Goal: Task Accomplishment & Management: Use online tool/utility

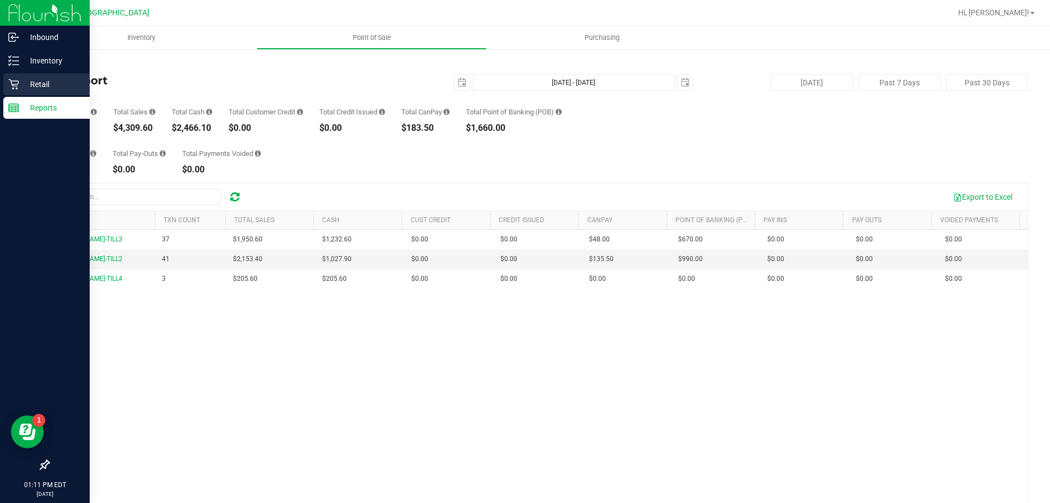
click at [39, 83] on p "Retail" at bounding box center [52, 84] width 66 height 13
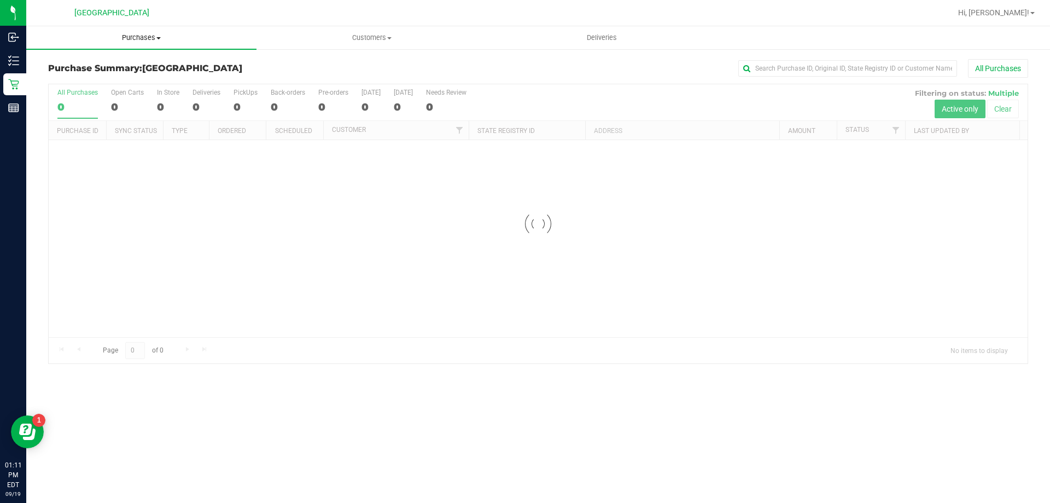
click at [139, 38] on span "Purchases" at bounding box center [141, 38] width 230 height 10
click at [94, 78] on li "Fulfillment" at bounding box center [141, 79] width 230 height 13
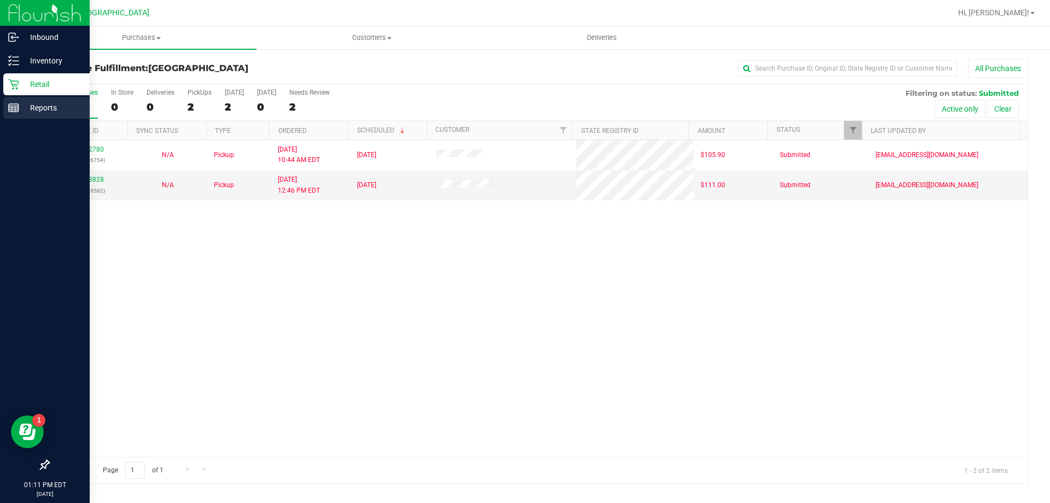
click at [31, 107] on p "Reports" at bounding box center [52, 107] width 66 height 13
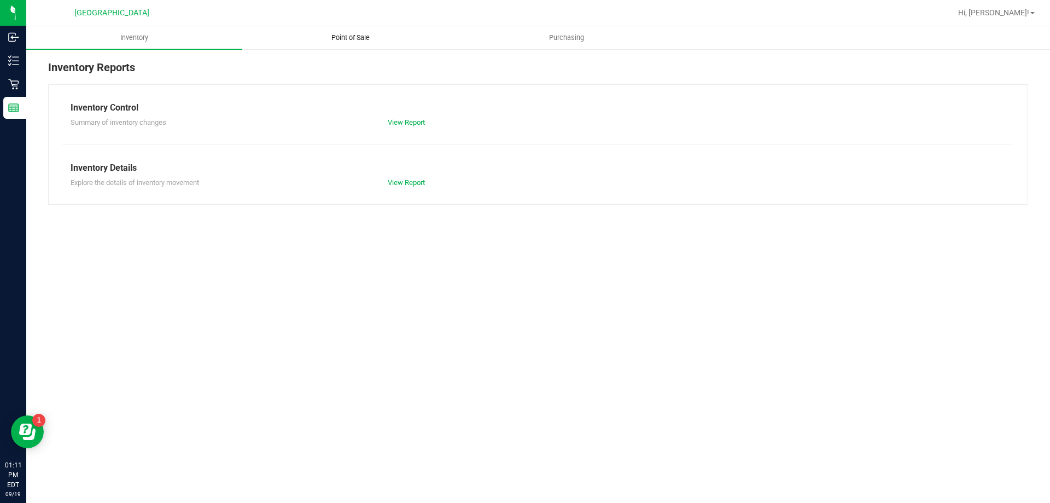
click at [340, 39] on span "Point of Sale" at bounding box center [351, 38] width 68 height 10
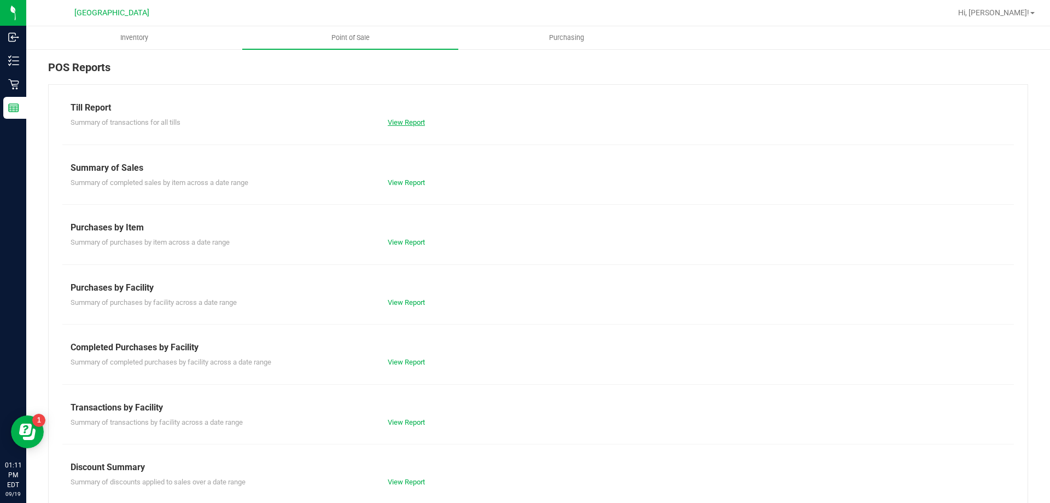
click at [416, 122] on link "View Report" at bounding box center [406, 122] width 37 height 8
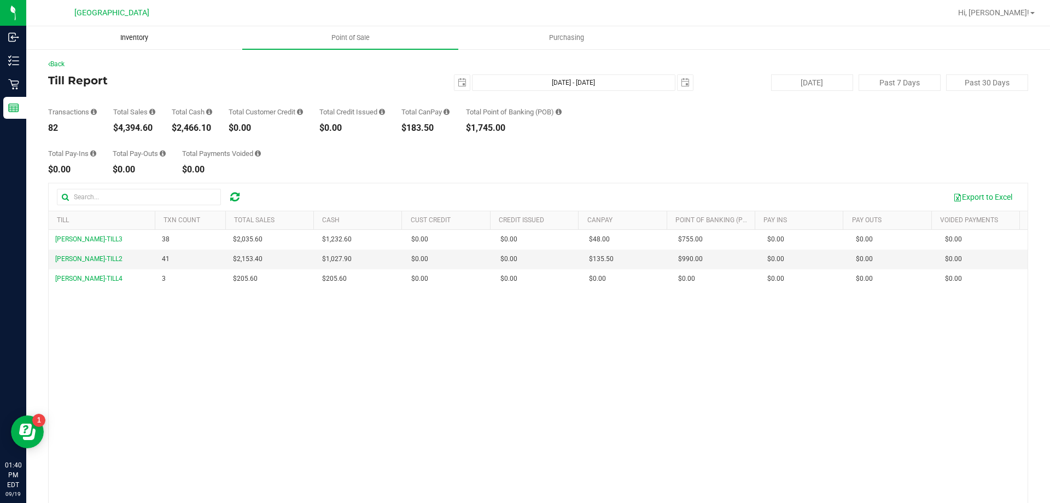
click at [127, 35] on span "Inventory" at bounding box center [134, 38] width 57 height 10
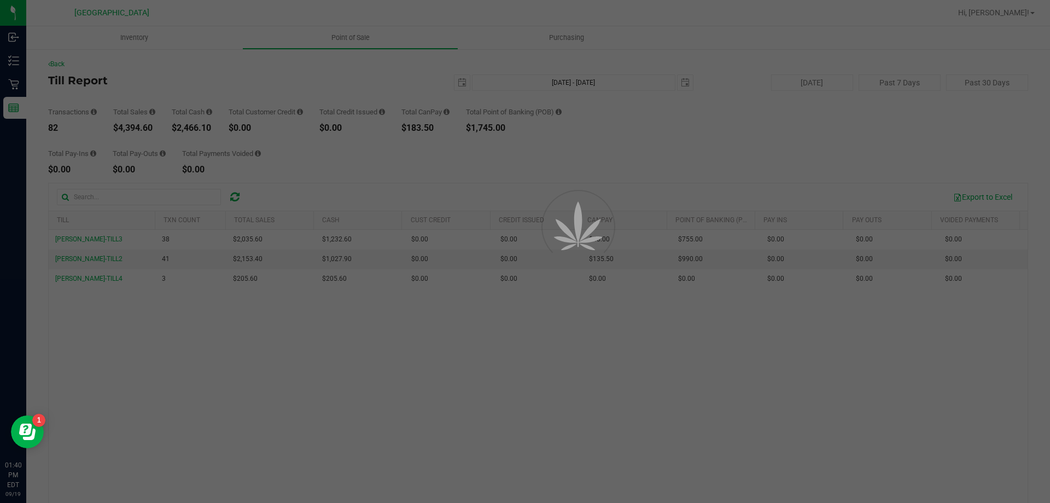
click at [22, 92] on div at bounding box center [525, 251] width 1050 height 503
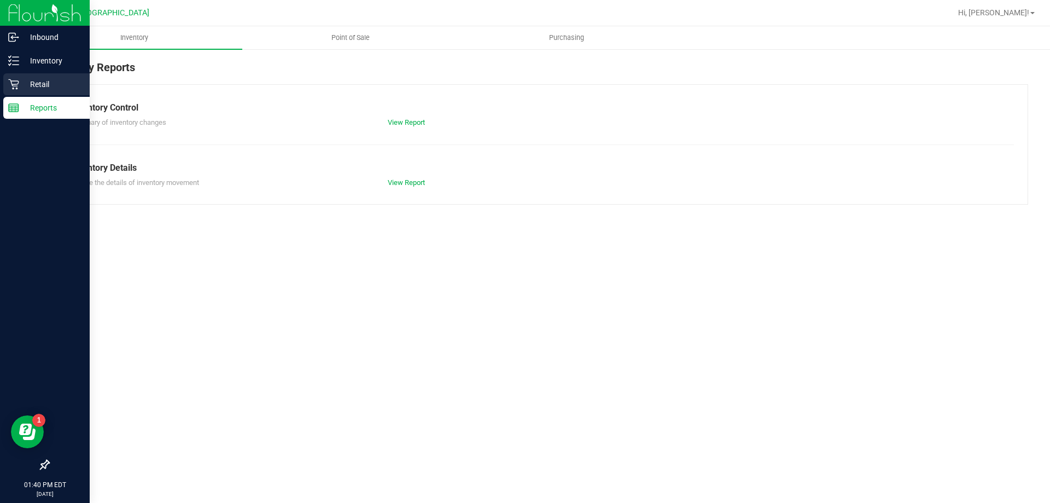
click at [20, 87] on p "Retail" at bounding box center [52, 84] width 66 height 13
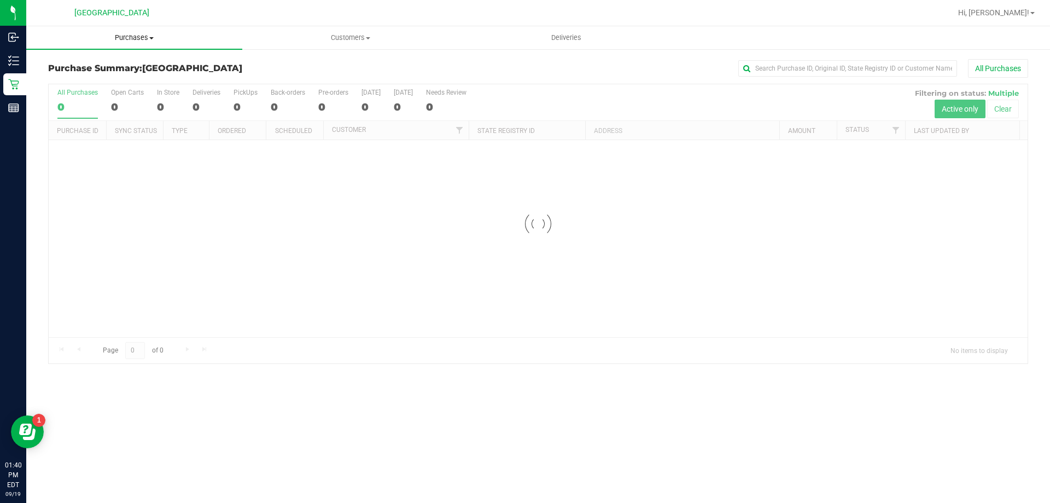
click at [135, 39] on span "Purchases" at bounding box center [134, 38] width 216 height 10
click at [82, 77] on span "Fulfillment" at bounding box center [60, 78] width 68 height 9
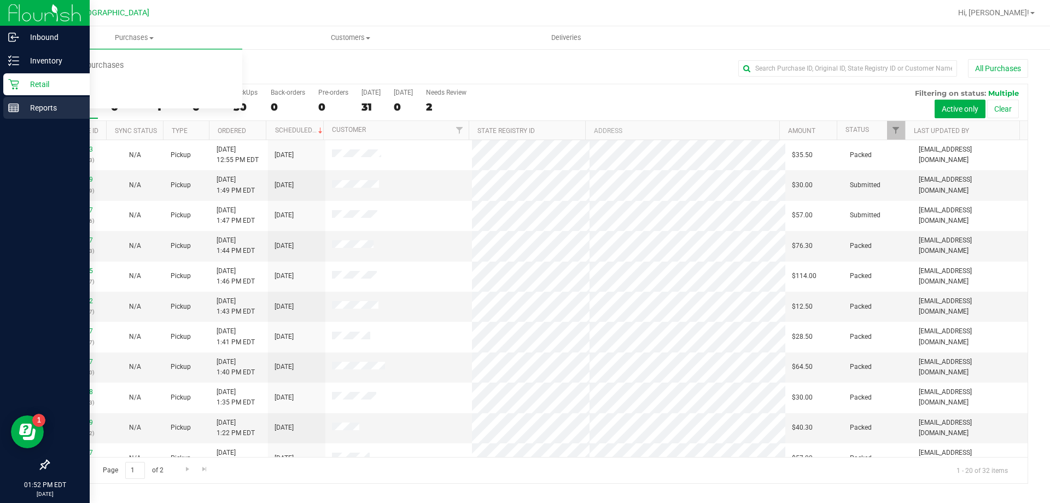
click at [8, 107] on div "Reports" at bounding box center [46, 108] width 86 height 22
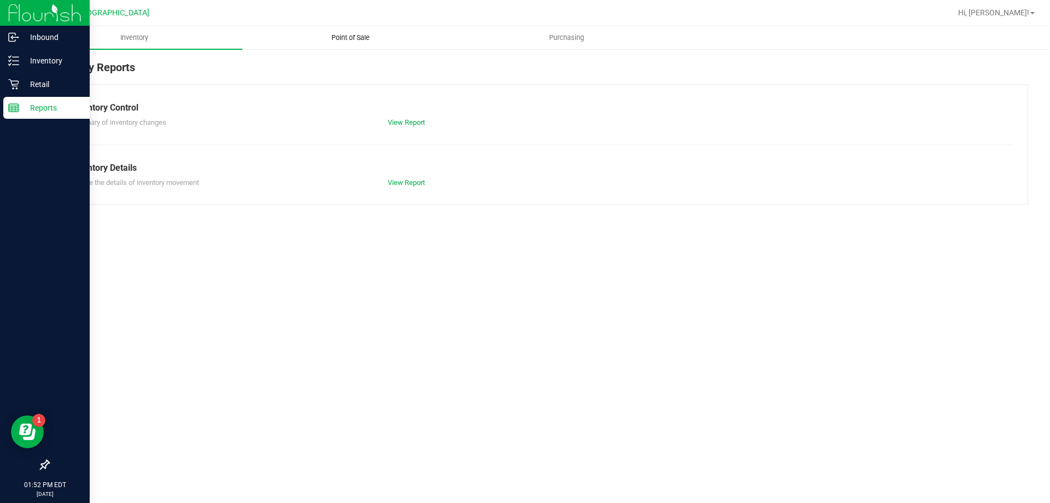
click at [347, 35] on span "Point of Sale" at bounding box center [351, 38] width 68 height 10
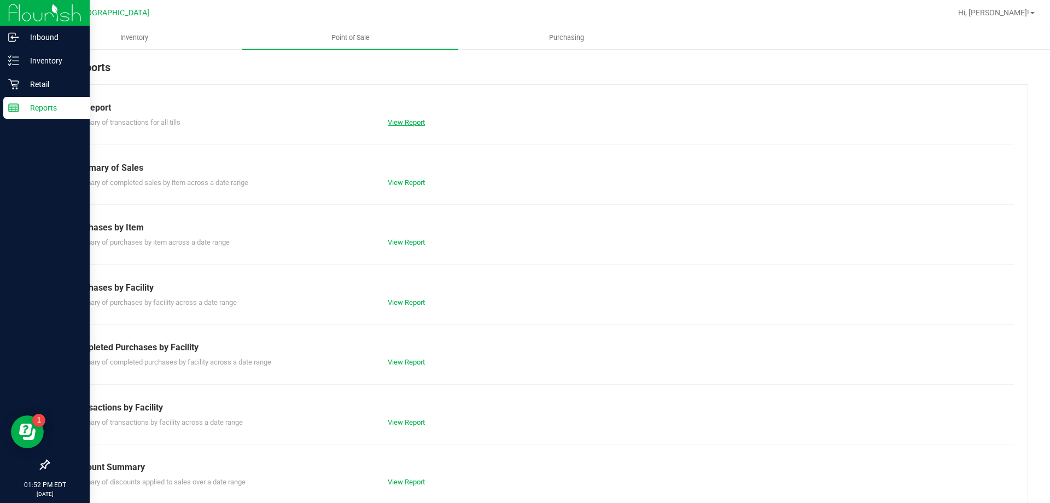
click at [397, 126] on link "View Report" at bounding box center [406, 122] width 37 height 8
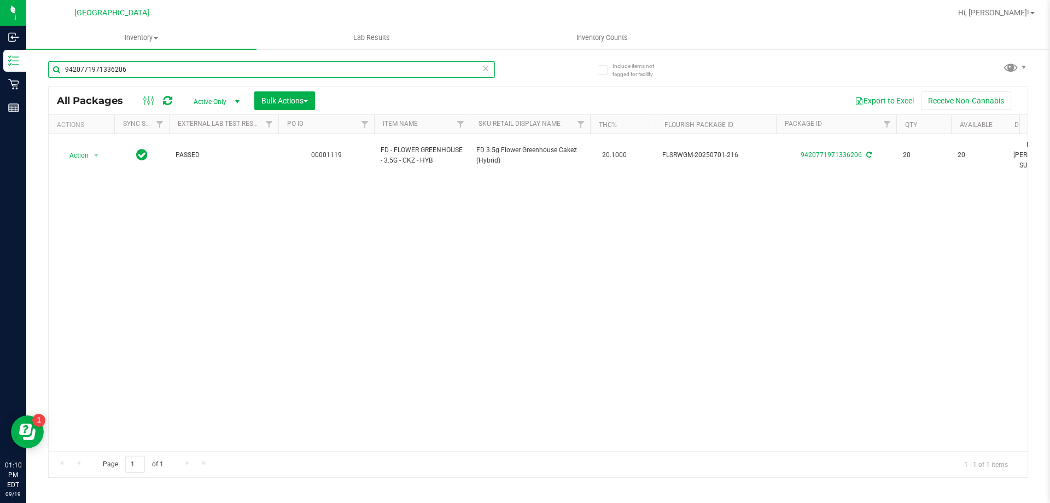
drag, startPoint x: 0, startPoint y: 0, endPoint x: 51, endPoint y: 70, distance: 86.8
click at [51, 70] on input "9420771971336206" at bounding box center [271, 69] width 447 height 16
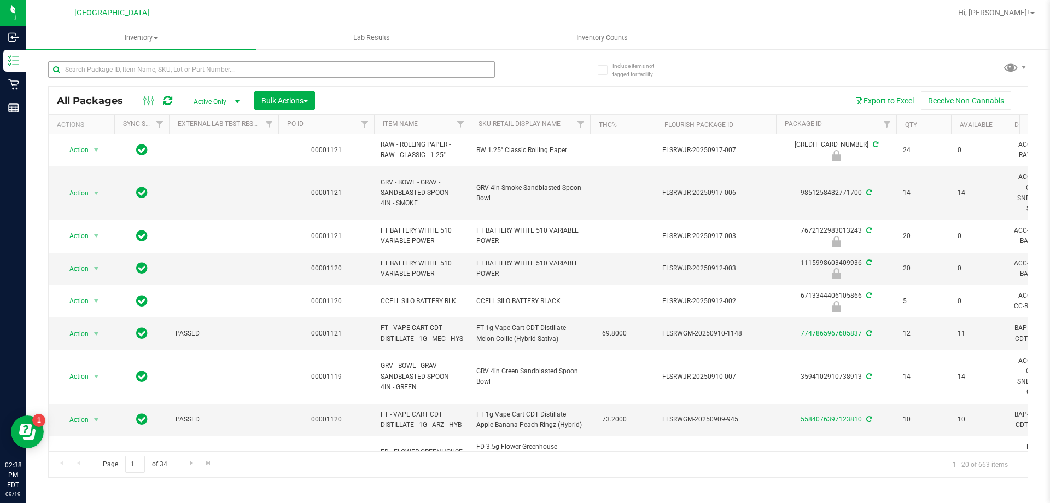
click at [241, 68] on input "text" at bounding box center [271, 69] width 447 height 16
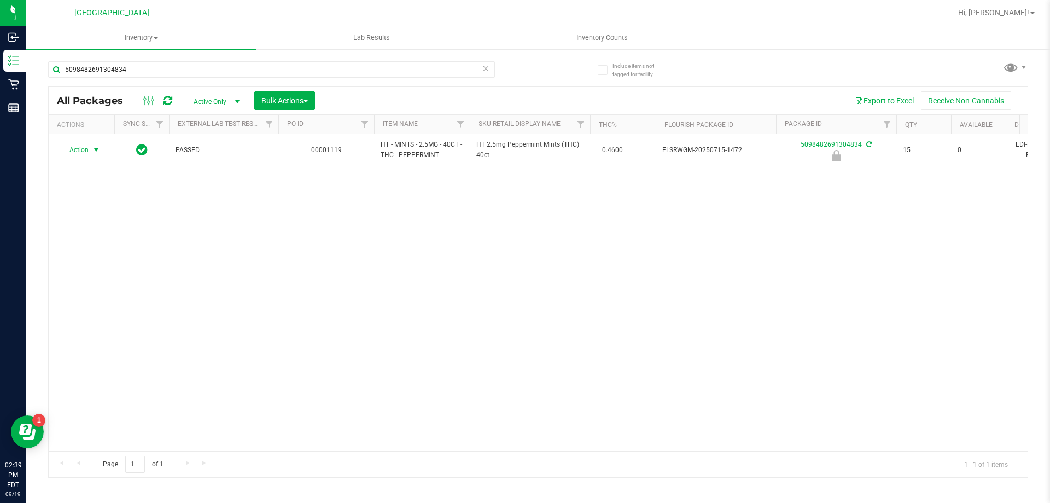
type input "5098482691304834"
click at [96, 149] on span "select" at bounding box center [96, 149] width 9 height 9
click at [98, 272] on li "Unlock package" at bounding box center [95, 280] width 70 height 16
